Goal: Information Seeking & Learning: Learn about a topic

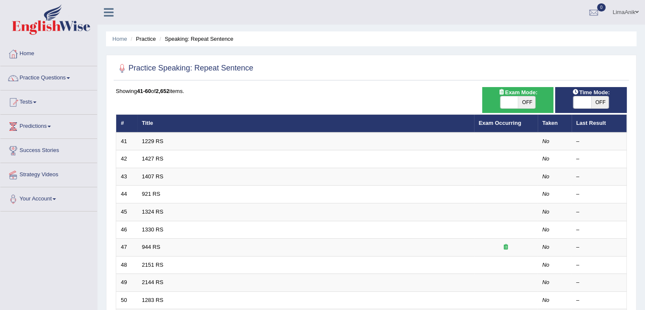
click at [199, 112] on div "Showing 41-60 of 2,652 items. # Title Exam Occurring Taken Last Result 41 1229 …" at bounding box center [371, 307] width 511 height 440
click at [59, 80] on link "Practice Questions" at bounding box center [48, 76] width 97 height 21
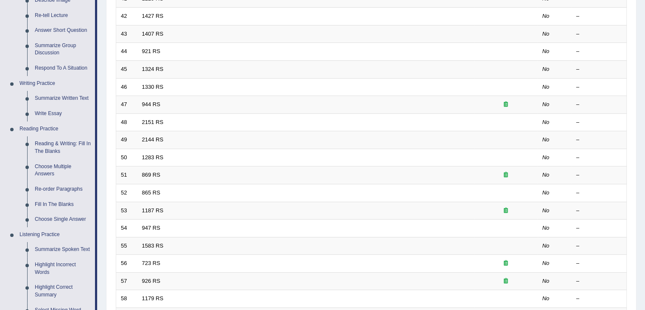
scroll to position [154, 0]
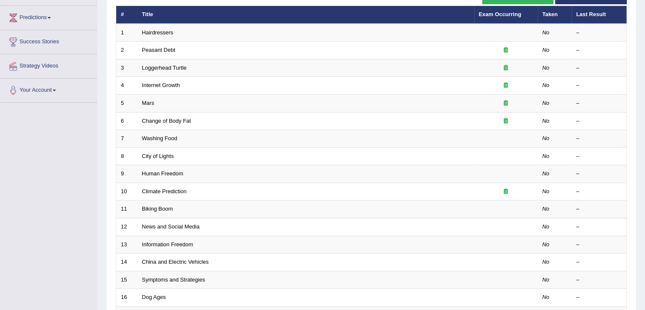
scroll to position [82, 0]
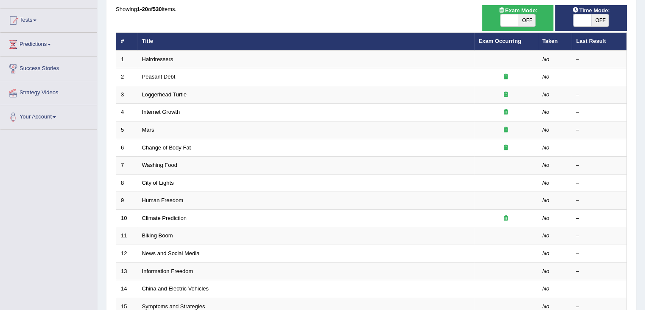
click at [645, 151] on html "Toggle navigation Home Practice Questions Speaking Practice Read Aloud Repeat S…" at bounding box center [322, 73] width 645 height 310
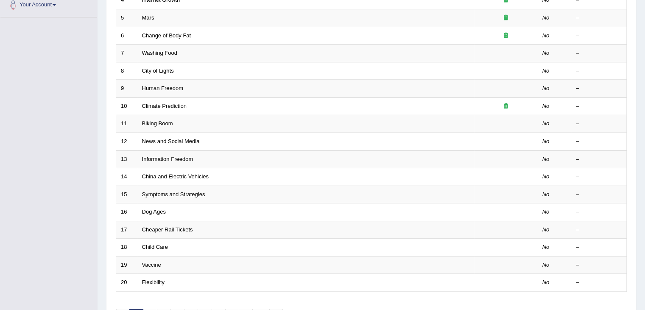
scroll to position [249, 0]
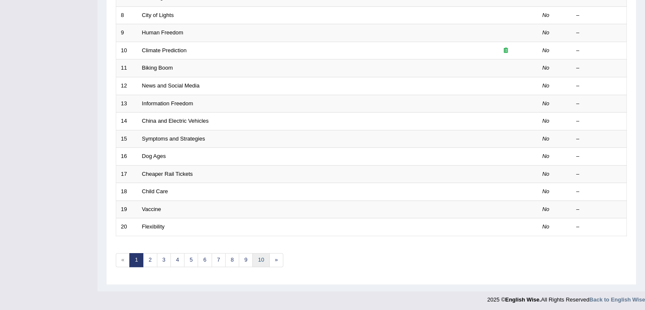
click at [256, 253] on link "10" at bounding box center [260, 260] width 17 height 14
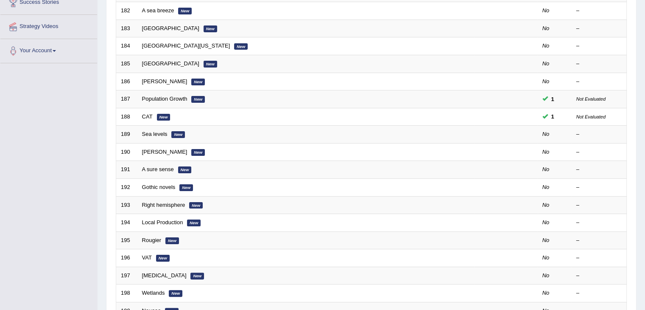
scroll to position [149, 0]
drag, startPoint x: 651, startPoint y: 77, endPoint x: 651, endPoint y: 156, distance: 78.5
click at [645, 156] on html "Toggle navigation Home Practice Questions Speaking Practice Read Aloud Repeat S…" at bounding box center [322, 6] width 645 height 310
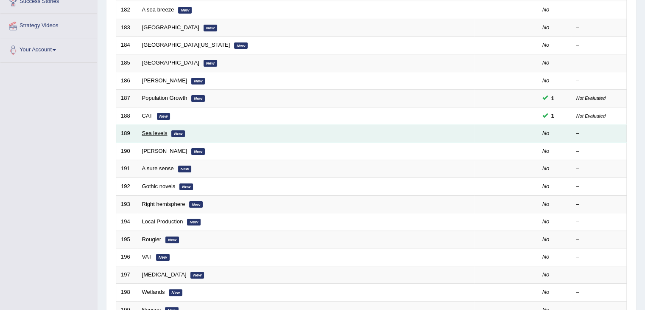
click at [148, 132] on link "Sea levels" at bounding box center [154, 133] width 25 height 6
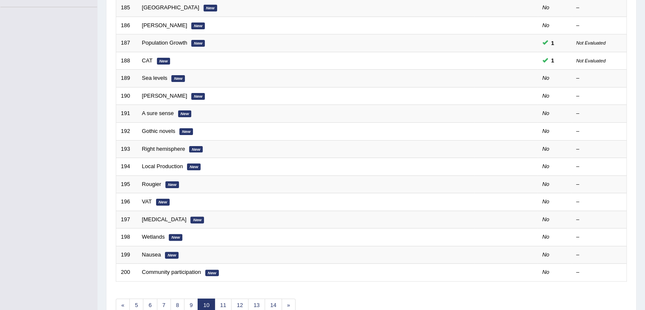
scroll to position [234, 0]
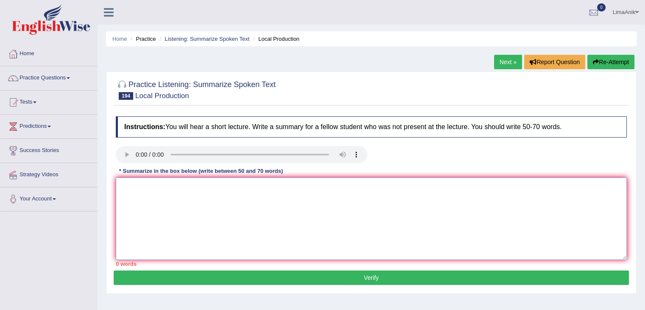
click at [126, 187] on textarea at bounding box center [371, 218] width 511 height 82
click at [180, 188] on textarea "The lecture discussess that local production capacity" at bounding box center [371, 218] width 511 height 82
click at [289, 194] on textarea "The lecture discusses that local production capacity" at bounding box center [371, 218] width 511 height 82
click at [329, 182] on textarea "The lecture discusses that local production capacity is globally in local areas" at bounding box center [371, 218] width 511 height 82
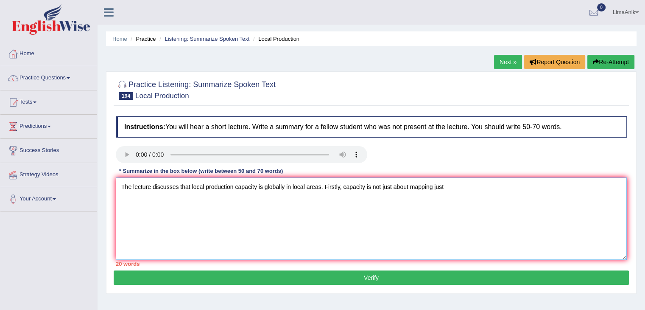
click at [458, 192] on textarea "The lecture discusses that local production capacity is globally in local areas…" at bounding box center [371, 218] width 511 height 82
click at [476, 195] on textarea "The lecture discusses that local production capacity is globally in local areas…" at bounding box center [371, 218] width 511 height 82
click at [384, 188] on textarea "The lecture discusses that local production capacity is globally in local areas…" at bounding box center [371, 218] width 511 height 82
click at [492, 190] on textarea "The lecture discusses that local production capacity is globally in local areas…" at bounding box center [371, 218] width 511 height 82
click at [574, 211] on textarea "The lecture discusses that local production capacity is globally in local areas…" at bounding box center [371, 218] width 511 height 82
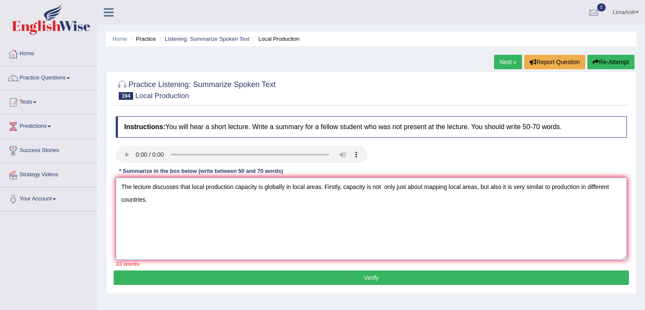
click at [164, 209] on textarea "The lecture discusses that local production capacity is globally in local areas…" at bounding box center [371, 218] width 511 height 82
click at [233, 204] on textarea "The lecture discusses that local production capacity is globally in local areas…" at bounding box center [371, 218] width 511 height 82
click at [319, 204] on textarea "The lecture discusses that local production capacity is globally in local areas…" at bounding box center [371, 218] width 511 height 82
click at [318, 203] on textarea "The lecture discusses that local production capacity is globally in local areas…" at bounding box center [371, 218] width 511 height 82
click at [399, 188] on textarea "The lecture discusses that local production capacity is globally in local areas…" at bounding box center [371, 218] width 511 height 82
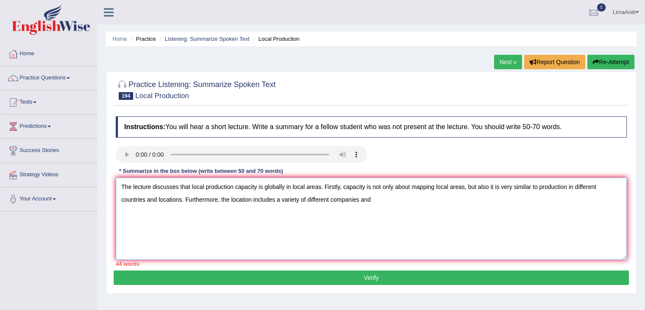
click at [390, 204] on textarea "The lecture discusses that local production capacity is globally in local areas…" at bounding box center [371, 218] width 511 height 82
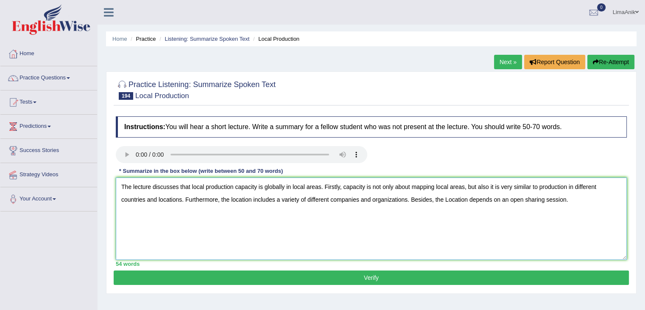
click at [582, 206] on textarea "The lecture discusses that local production capacity is globally in local areas…" at bounding box center [371, 218] width 511 height 82
click at [625, 199] on textarea "The lecture discusses that local production capacity is globally in local areas…" at bounding box center [371, 218] width 511 height 82
click at [227, 218] on textarea "The lecture discusses that local production capacity is globally in local areas…" at bounding box center [371, 218] width 511 height 82
click at [238, 216] on textarea "The lecture discusses that local production capacity is globally in local areas…" at bounding box center [371, 218] width 511 height 82
click at [332, 212] on textarea "The lecture discusses that local production capacity is globally in local areas…" at bounding box center [371, 218] width 511 height 82
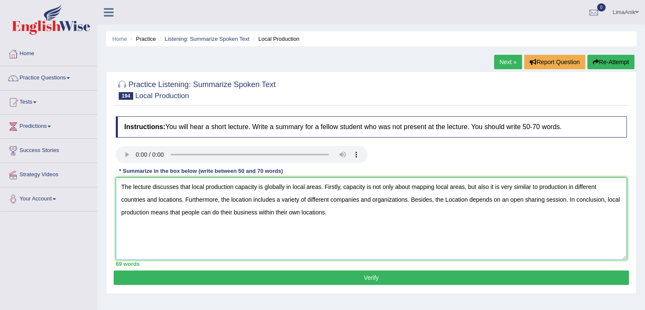
click at [184, 211] on textarea "The lecture discusses that local production capacity is globally in local areas…" at bounding box center [371, 218] width 511 height 82
click at [210, 230] on textarea "The lecture discusses that local production capacity is globally in local areas…" at bounding box center [371, 218] width 511 height 82
click at [185, 218] on textarea "The lecture discusses that local production capacity is globally in local areas…" at bounding box center [371, 218] width 511 height 82
click at [183, 216] on textarea "The lecture discusses that local production capacity is globally in local areas…" at bounding box center [371, 218] width 511 height 82
type textarea "The lecture discusses that local production capacity is globally in local areas…"
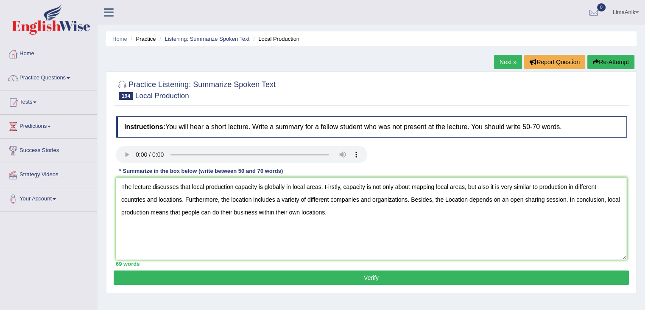
click at [307, 276] on button "Verify" at bounding box center [372, 277] width 516 height 14
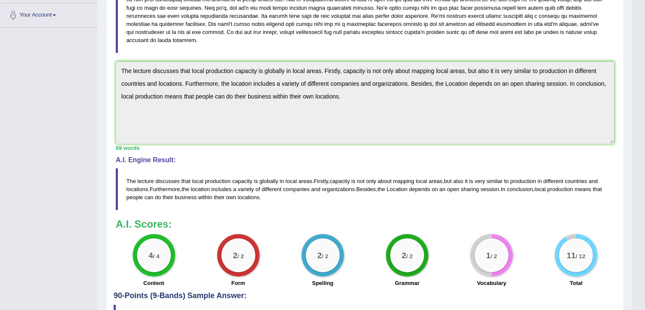
scroll to position [187, 0]
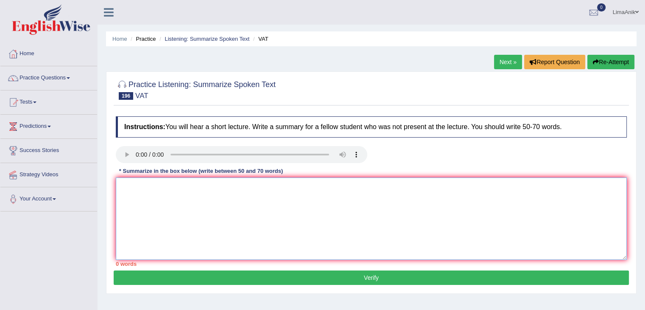
click at [148, 187] on textarea at bounding box center [371, 218] width 511 height 82
click at [229, 185] on textarea "The lecture discusses the topic of" at bounding box center [371, 218] width 511 height 82
click at [258, 186] on textarea "The lecture discusses the topic of vat and ex" at bounding box center [371, 218] width 511 height 82
click at [234, 189] on textarea "The lecture discusses the topic of vat and ex" at bounding box center [371, 218] width 511 height 82
click at [243, 192] on textarea "The lecture discusses the topic of vat and ex" at bounding box center [371, 218] width 511 height 82
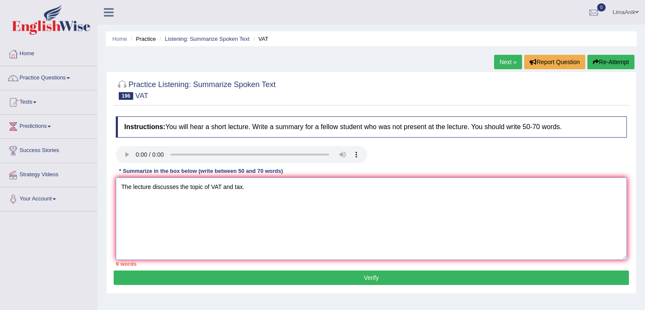
click at [260, 189] on textarea "The lecture discusses the topic of VAT and tax." at bounding box center [371, 218] width 511 height 82
click at [426, 187] on textarea "The lecture discusses the topic of VAT and tax. Firstly, five years ago, the sp…" at bounding box center [371, 218] width 511 height 82
click at [471, 186] on textarea "The lecture discusses the topic of VAT and tax. Firstly, five years ago, the sp…" at bounding box center [371, 218] width 511 height 82
click at [482, 186] on textarea "The lecture discusses the topic of VAT and tax. Firstly, five years ago, the sp…" at bounding box center [371, 218] width 511 height 82
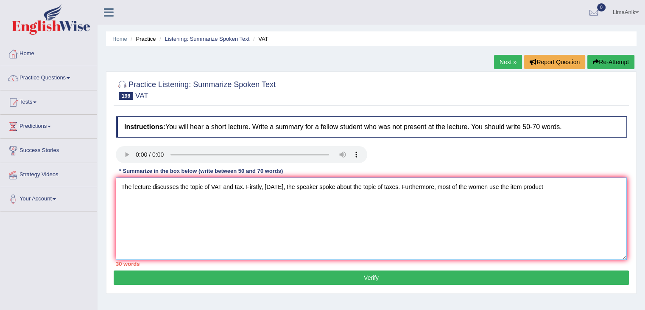
click at [588, 185] on textarea "The lecture discusses the topic of VAT and tax. Firstly, five years ago, the sp…" at bounding box center [371, 218] width 511 height 82
click at [596, 187] on textarea "The lecture discusses the topic of VAT and tax. Firstly, five years ago, the sp…" at bounding box center [371, 218] width 511 height 82
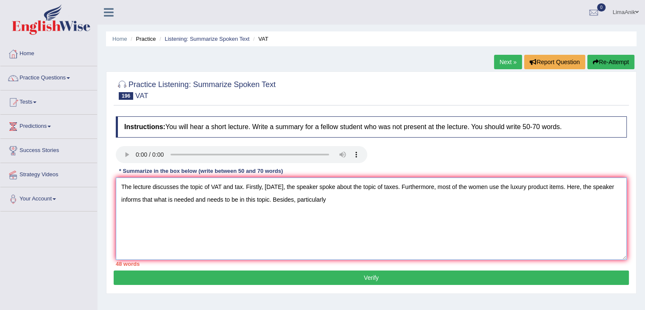
click at [384, 205] on textarea "The lecture discusses the topic of VAT and tax. Firstly, five years ago, the sp…" at bounding box center [371, 218] width 511 height 82
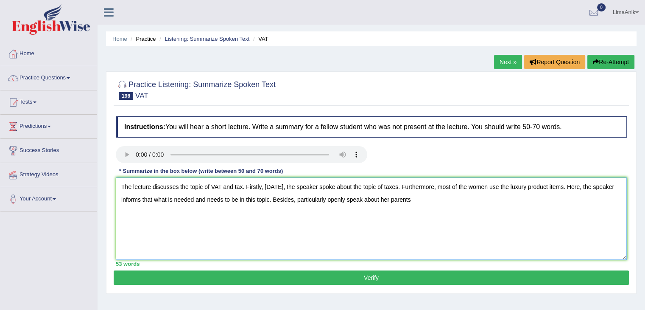
click at [397, 205] on textarea "The lecture discusses the topic of VAT and tax. Firstly, five years ago, the sp…" at bounding box center [371, 218] width 511 height 82
click at [351, 199] on textarea "The lecture discusses the topic of VAT and tax. Firstly, five years ago, the sp…" at bounding box center [371, 218] width 511 height 82
click at [378, 200] on textarea "The lecture discusses the topic of VAT and tax. Firstly, five years ago, the sp…" at bounding box center [371, 218] width 511 height 82
click at [418, 205] on textarea "The lecture discusses the topic of VAT and tax. Firstly, five years ago, the sp…" at bounding box center [371, 218] width 511 height 82
click at [444, 204] on textarea "The lecture discusses the topic of VAT and tax. Firstly, five years ago, the sp…" at bounding box center [371, 218] width 511 height 82
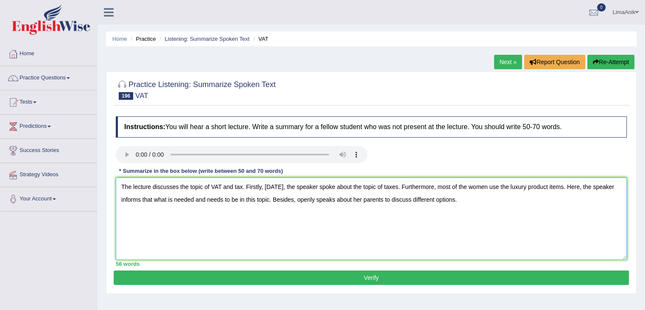
click at [498, 200] on textarea "The lecture discusses the topic of VAT and tax. Firstly, five years ago, the sp…" at bounding box center [371, 218] width 511 height 82
click at [508, 202] on textarea "The lecture discusses the topic of VAT and tax. Firstly, five years ago, the sp…" at bounding box center [371, 218] width 511 height 82
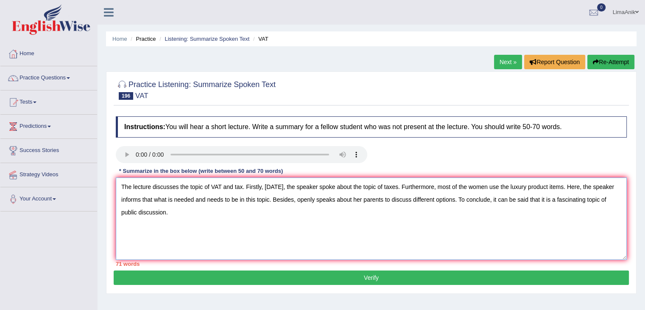
click at [175, 200] on textarea "The lecture discusses the topic of VAT and tax. Firstly, five years ago, the sp…" at bounding box center [371, 218] width 511 height 82
click at [246, 201] on textarea "The lecture discusses the topic of VAT and tax. Firstly, five years ago, the sp…" at bounding box center [371, 218] width 511 height 82
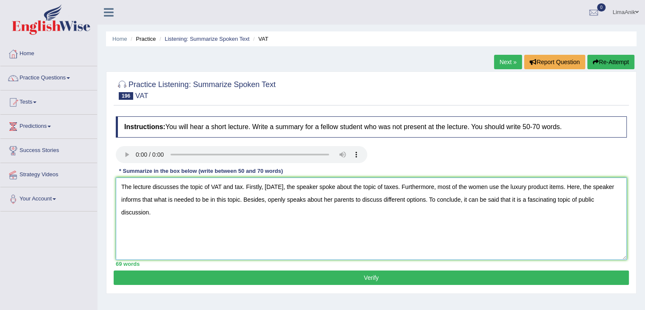
click at [273, 226] on textarea "The lecture discusses the topic of VAT and tax. Firstly, five years ago, the sp…" at bounding box center [371, 218] width 511 height 82
type textarea "The lecture discusses the topic of VAT and tax. Firstly, five years ago, the sp…"
click at [408, 275] on button "Verify" at bounding box center [372, 277] width 516 height 14
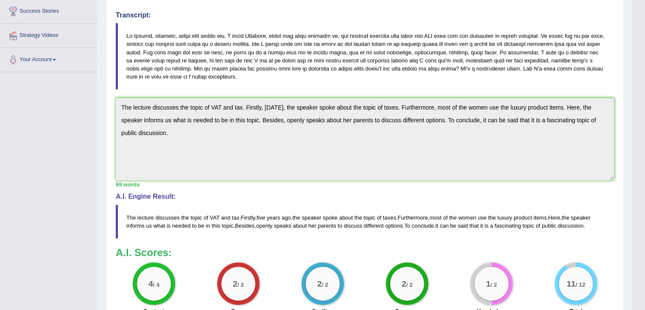
scroll to position [141, 0]
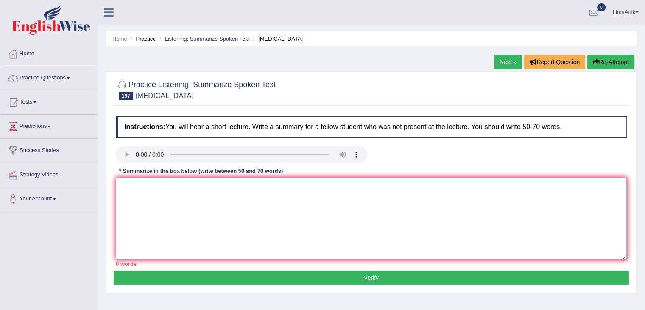
click at [141, 188] on textarea at bounding box center [371, 218] width 511 height 82
click at [202, 213] on textarea at bounding box center [371, 218] width 511 height 82
click at [146, 183] on textarea at bounding box center [371, 218] width 511 height 82
click at [149, 209] on textarea "The leture discusses that in" at bounding box center [371, 218] width 511 height 82
click at [202, 197] on textarea "The lecture discusses that in" at bounding box center [371, 218] width 511 height 82
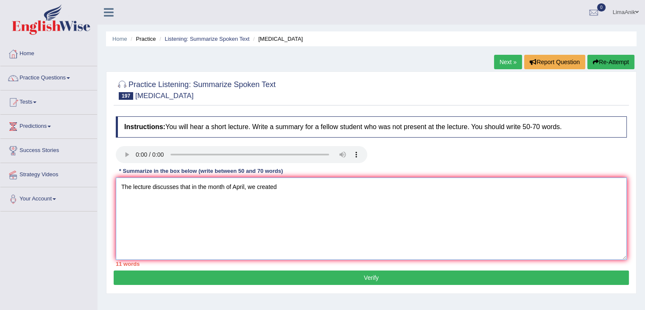
click at [231, 186] on textarea "The lecture discusses that in the month of April, we created" at bounding box center [371, 218] width 511 height 82
click at [233, 186] on textarea "The lecture discusses that in the month of April, we created" at bounding box center [371, 218] width 511 height 82
click at [301, 186] on textarea "The lecture discusses that in the month of April, we created" at bounding box center [371, 218] width 511 height 82
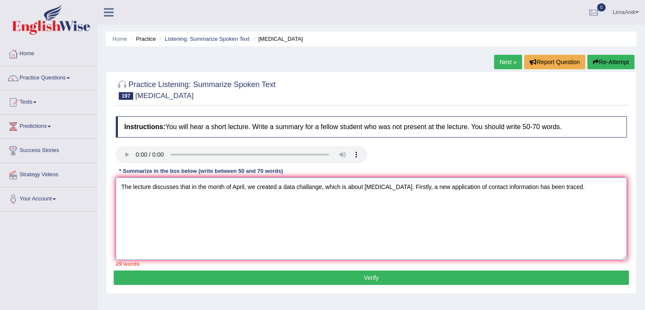
click at [570, 185] on textarea "The lecture discusses that in the month of April, we created a data challange, …" at bounding box center [371, 218] width 511 height 82
click at [173, 209] on textarea "The lecture discusses that in the month of April, we created a data challange, …" at bounding box center [371, 218] width 511 height 82
click at [313, 193] on textarea "The lecture discusses that in the month of April, we created a data challange, …" at bounding box center [371, 218] width 511 height 82
click at [303, 202] on textarea "The lecture discusses that in the month of April, we created a data challange, …" at bounding box center [371, 218] width 511 height 82
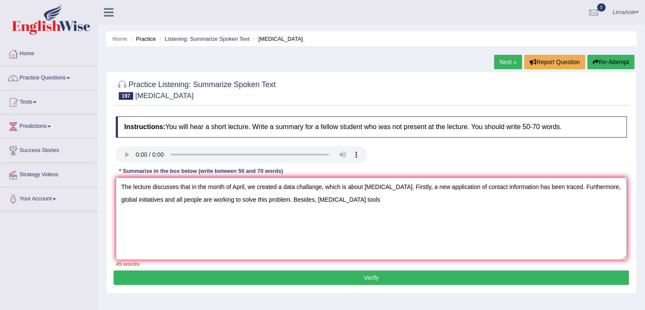
click at [376, 188] on textarea "The lecture discusses that in the month of April, we created a data challange, …" at bounding box center [371, 218] width 511 height 82
click at [350, 200] on textarea "The lecture discusses that in the month of April, we created a data challange, …" at bounding box center [371, 218] width 511 height 82
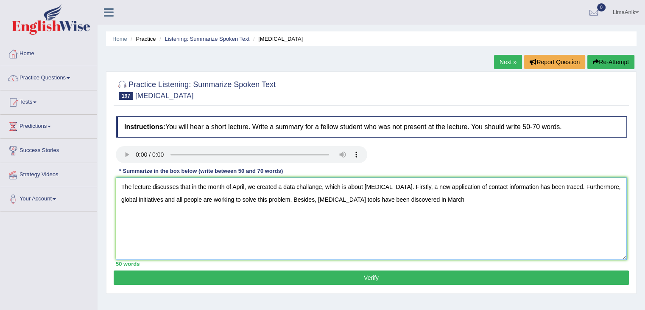
click at [421, 206] on textarea "The lecture discusses that in the month of April, we created a data challange, …" at bounding box center [371, 218] width 511 height 82
click at [425, 203] on textarea "The lecture discusses that in the month of April, we created a data challange, …" at bounding box center [371, 218] width 511 height 82
click at [474, 207] on textarea "The lecture discusses that in the month of April, we created a data challange, …" at bounding box center [371, 218] width 511 height 82
click at [568, 207] on textarea "The lecture discusses that in the month of April, we created a data challange, …" at bounding box center [371, 218] width 511 height 82
click at [218, 223] on textarea "The lecture discusses that in the month of April, we created a data challange, …" at bounding box center [371, 218] width 511 height 82
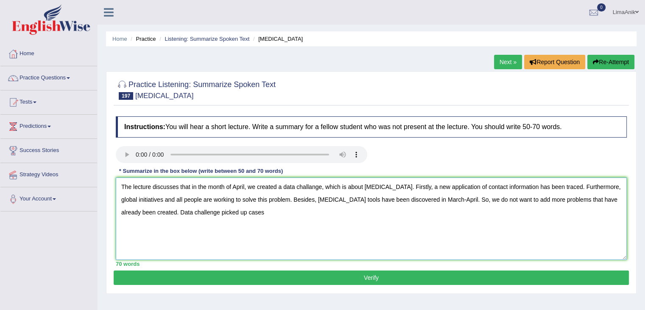
click at [239, 219] on textarea "The lecture discusses that in the month of April, we created a data challange, …" at bounding box center [371, 218] width 511 height 82
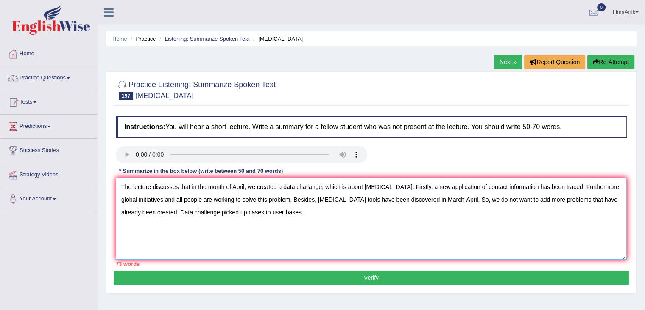
click at [144, 211] on textarea "The lecture discusses that in the month of April, we created a data challange, …" at bounding box center [371, 218] width 511 height 82
click at [277, 223] on textarea "The lecture discusses that in the month of April, we created a data challange, …" at bounding box center [371, 218] width 511 height 82
click at [144, 211] on textarea "The lecture discusses that in the month of April, we created a data challange, …" at bounding box center [371, 218] width 511 height 82
click at [148, 213] on textarea "The lecture discusses that in the month of April, we created a data challange, …" at bounding box center [371, 218] width 511 height 82
click at [156, 224] on textarea "The lecture discusses that in the month of April, we created a data challange, …" at bounding box center [371, 218] width 511 height 82
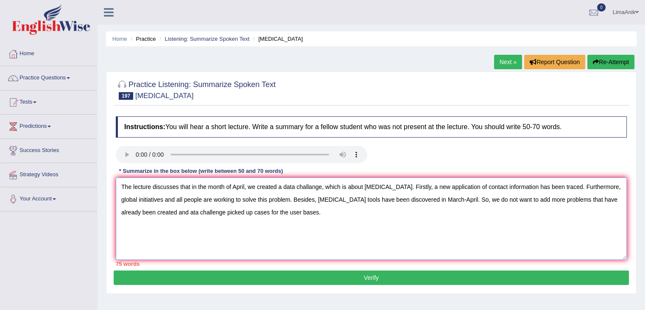
click at [154, 211] on textarea "The lecture discusses that in the month of April, we created a data challange, …" at bounding box center [371, 218] width 511 height 82
click at [333, 227] on textarea "The lecture discusses that in the month of April, we created a data challange, …" at bounding box center [371, 218] width 511 height 82
click at [596, 199] on textarea "The lecture discusses that in the month of April, we created a data challange, …" at bounding box center [371, 218] width 511 height 82
click at [389, 188] on textarea "The lecture discusses that in the month of April, we created a data challange, …" at bounding box center [371, 218] width 511 height 82
click at [387, 187] on textarea "The lecture discusses that in the month of April, we created a data challange, …" at bounding box center [371, 218] width 511 height 82
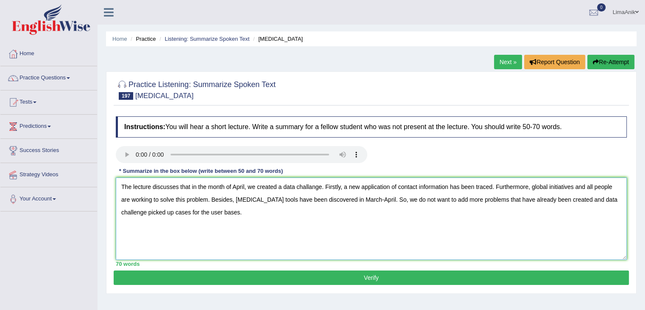
scroll to position [15, 0]
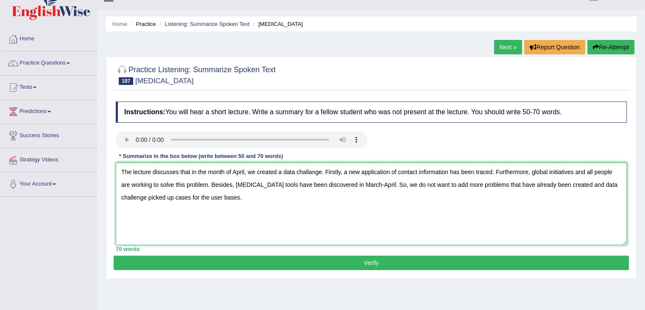
type textarea "The lecture discusses that in the month of April, we created a data challange. …"
click at [360, 264] on button "Verify" at bounding box center [372, 262] width 516 height 14
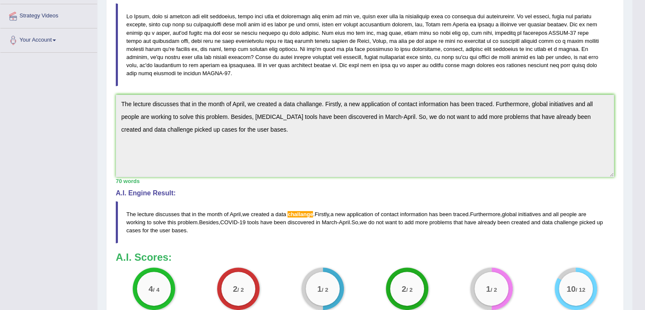
scroll to position [161, 0]
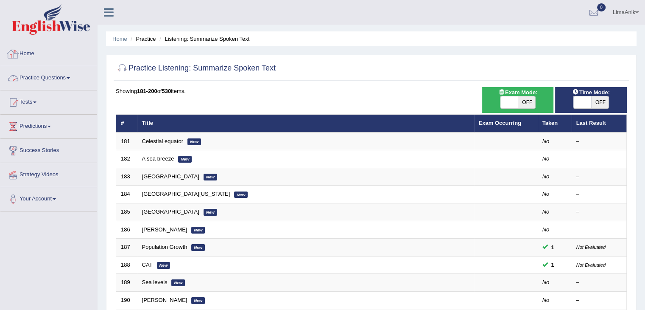
click at [44, 75] on link "Practice Questions" at bounding box center [48, 76] width 97 height 21
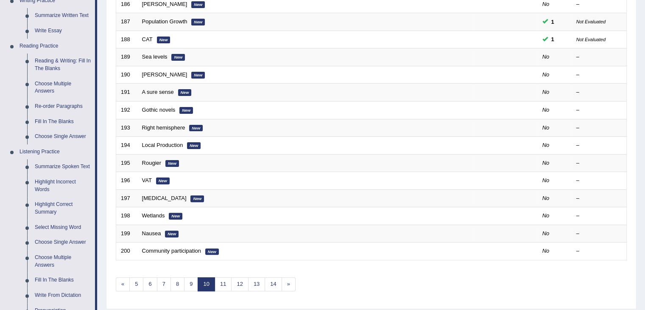
scroll to position [242, 0]
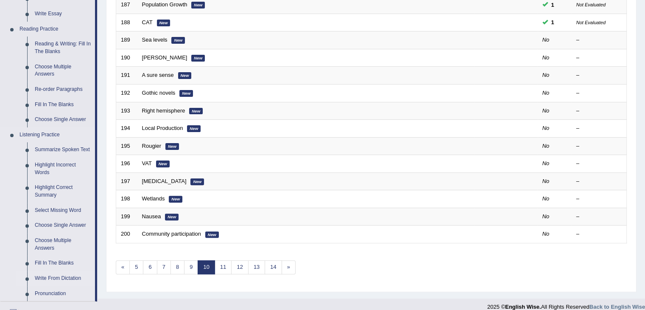
click at [70, 278] on link "Write From Dictation" at bounding box center [63, 278] width 64 height 15
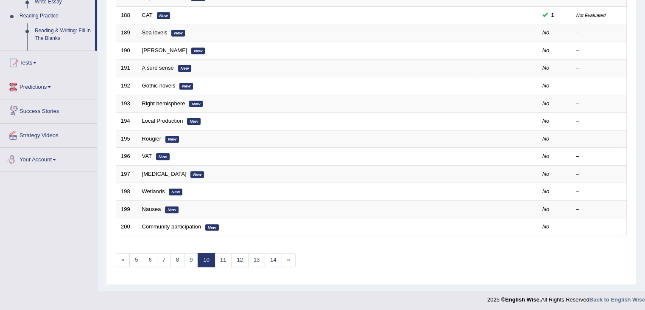
scroll to position [324, 0]
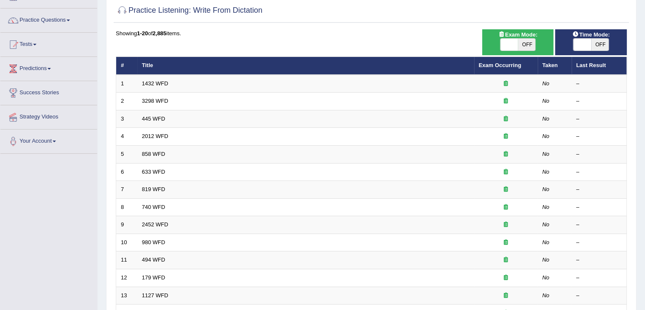
scroll to position [49, 0]
